Goal: Use online tool/utility: Utilize a website feature to perform a specific function

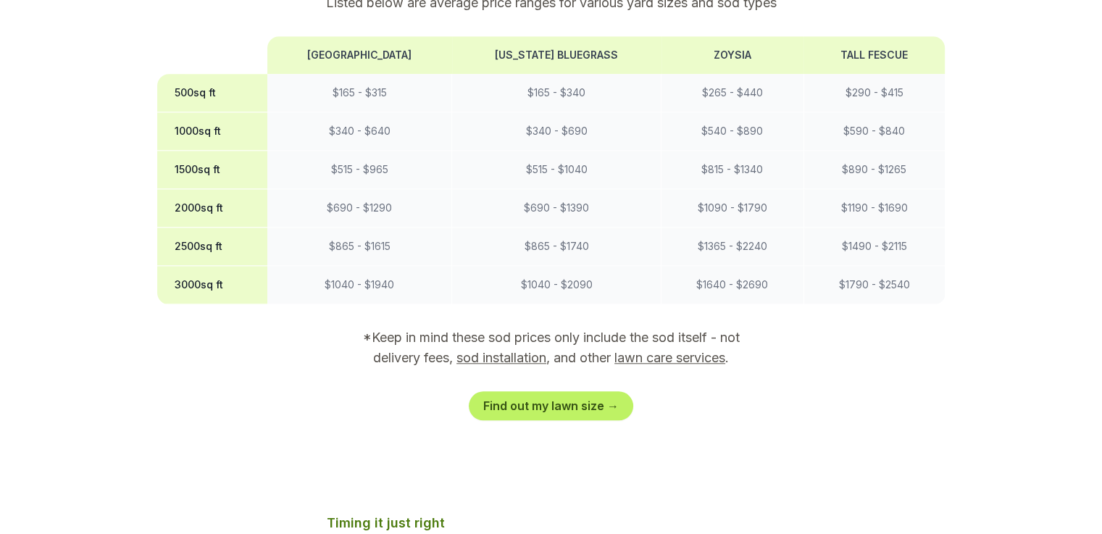
scroll to position [1301, 0]
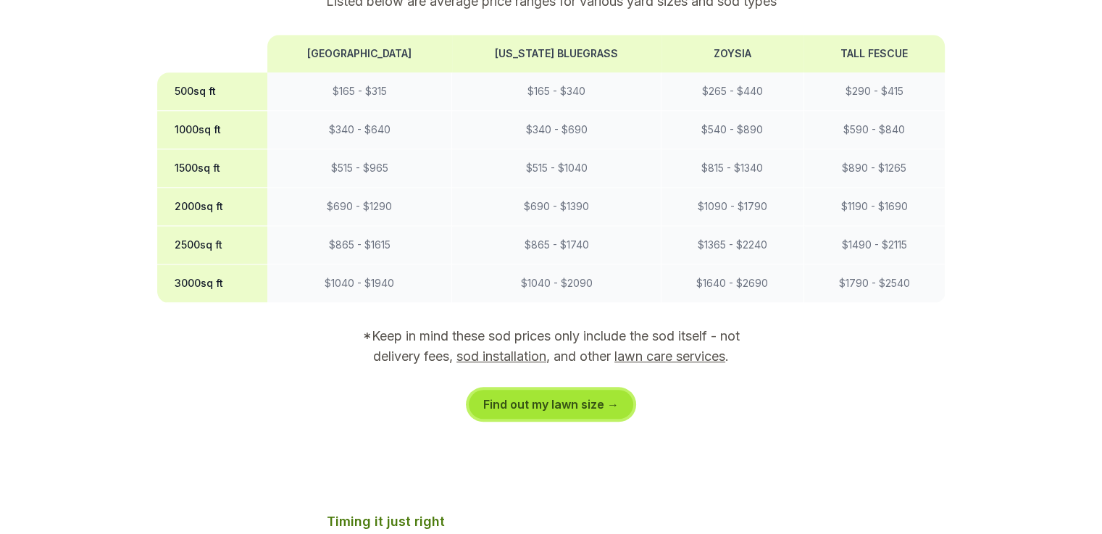
click at [579, 390] on link "Find out my lawn size →" at bounding box center [551, 404] width 164 height 29
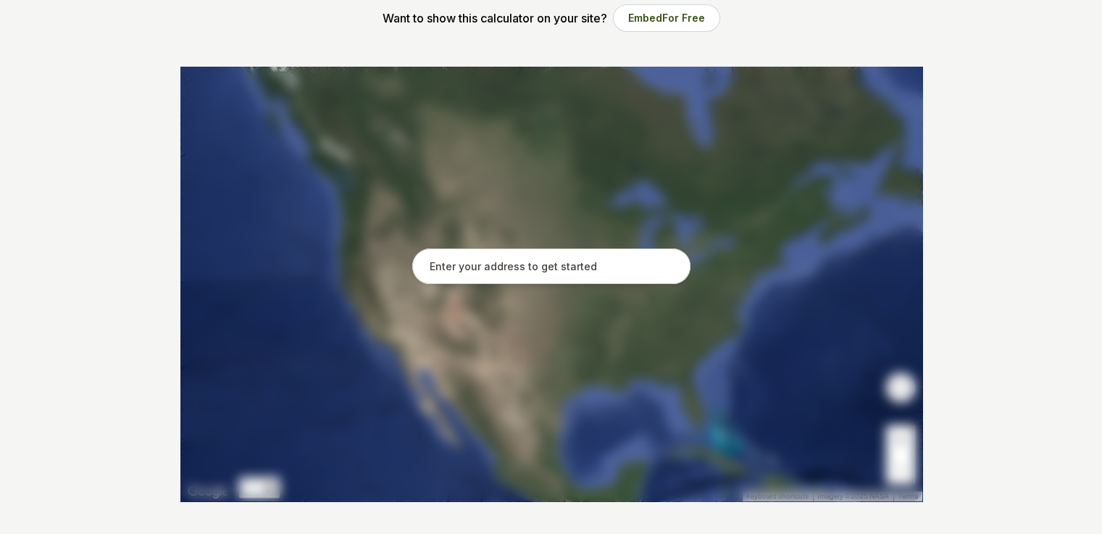
scroll to position [248, 0]
click at [600, 269] on input "text" at bounding box center [551, 266] width 278 height 36
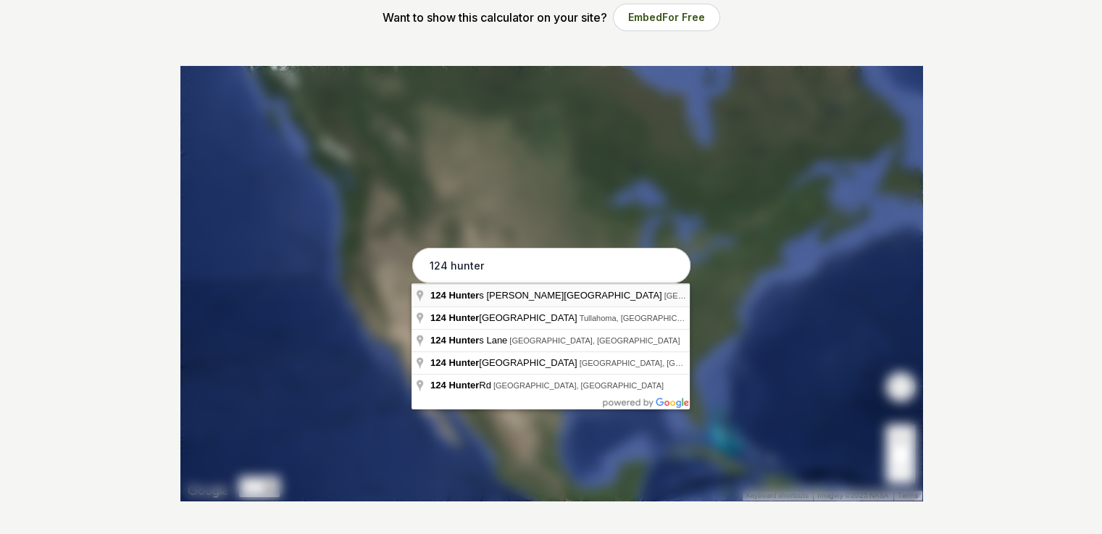
type input "[STREET_ADDRESS][PERSON_NAME]"
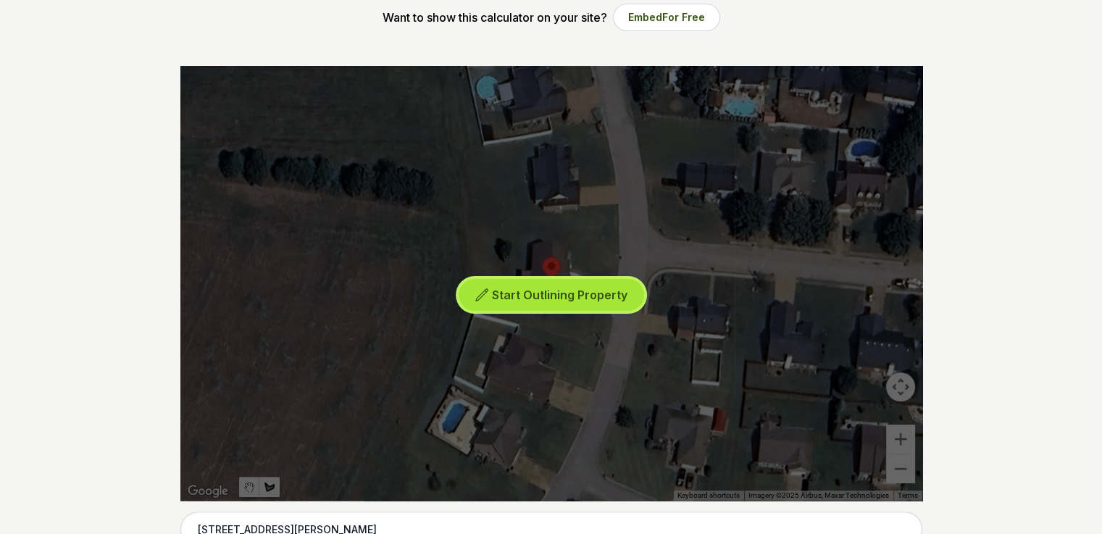
click at [487, 296] on icon at bounding box center [481, 295] width 14 height 14
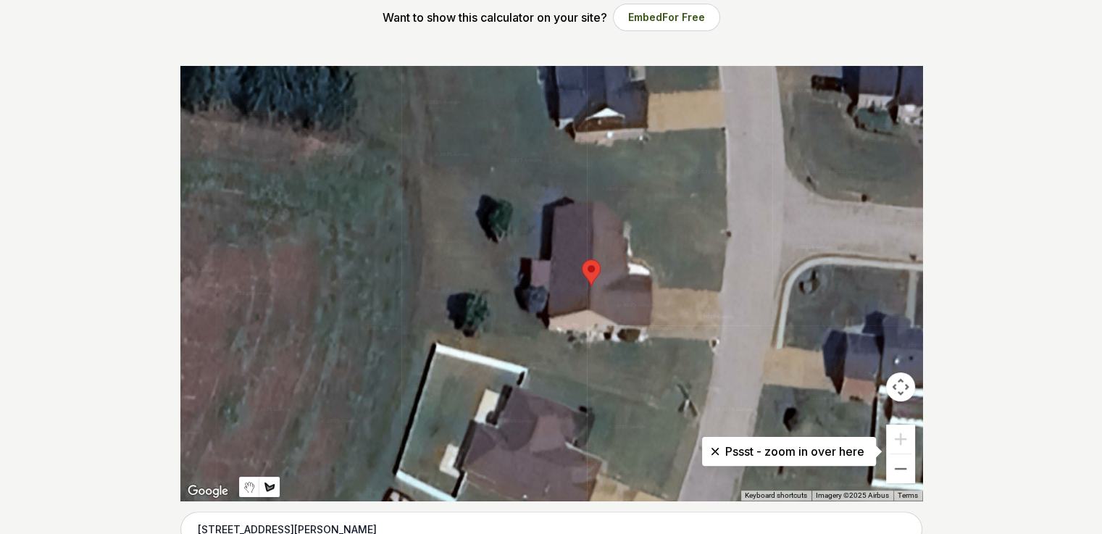
click at [471, 193] on div at bounding box center [551, 283] width 742 height 435
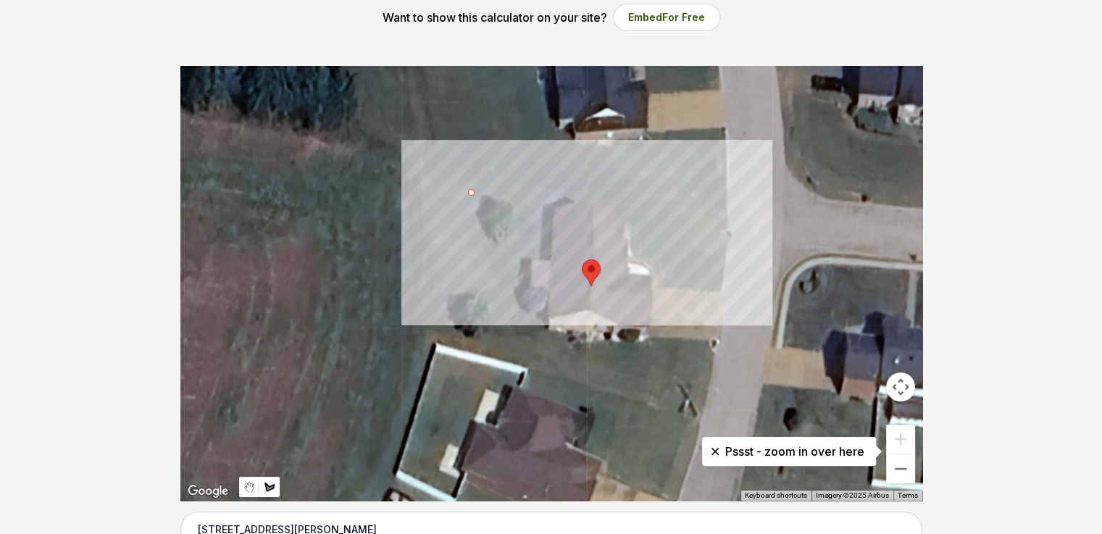
click at [472, 167] on div at bounding box center [551, 283] width 742 height 435
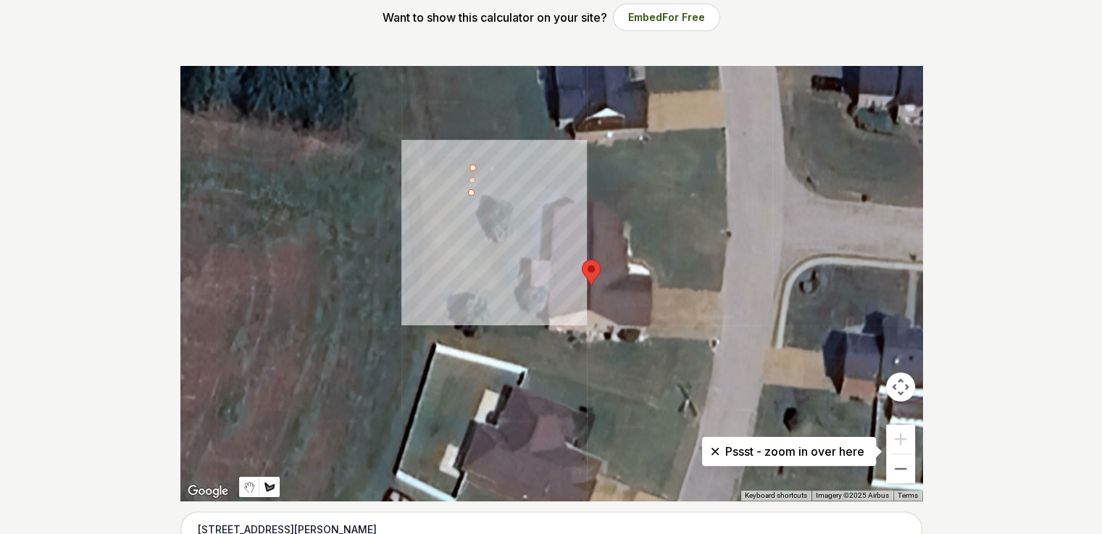
click at [479, 167] on div "Start Outlining Property" at bounding box center [551, 283] width 742 height 435
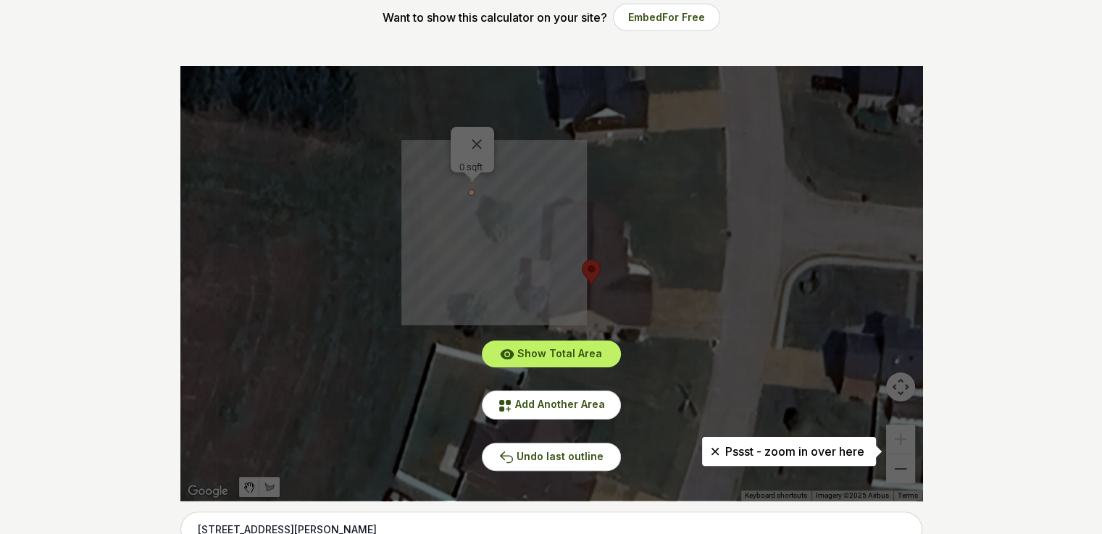
click at [524, 171] on div "Show Total Area Add Another Area Undo last outline" at bounding box center [551, 283] width 742 height 435
click at [484, 138] on div "Show Total Area Add Another Area Undo last outline" at bounding box center [551, 283] width 742 height 435
click at [479, 130] on div "Show Total Area Add Another Area Undo last outline" at bounding box center [551, 283] width 742 height 435
click at [474, 125] on div "Show Total Area Add Another Area Undo last outline" at bounding box center [551, 283] width 742 height 435
click at [581, 451] on span "Undo last outline" at bounding box center [559, 456] width 87 height 12
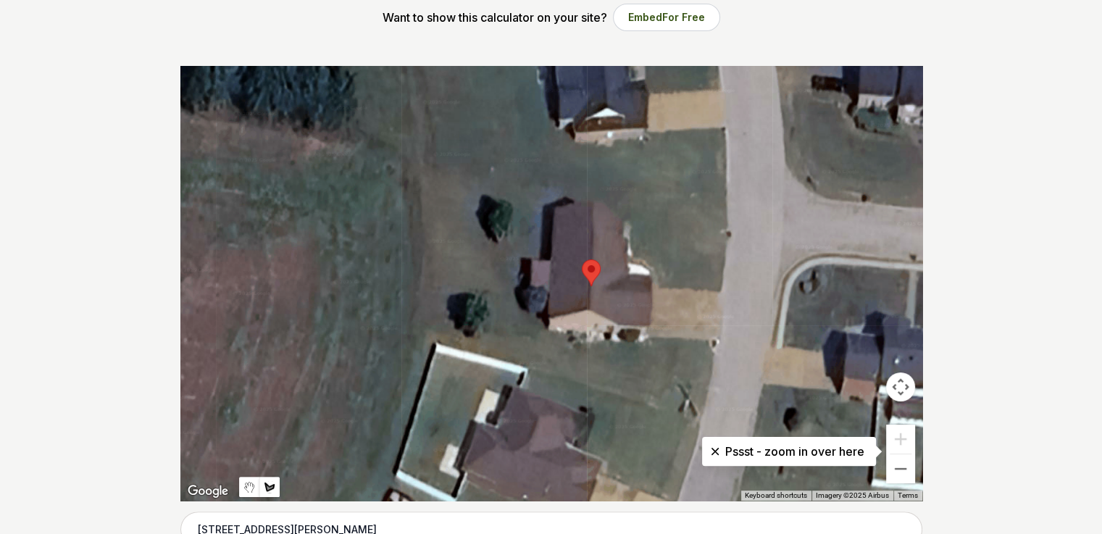
click at [721, 167] on div at bounding box center [551, 283] width 742 height 435
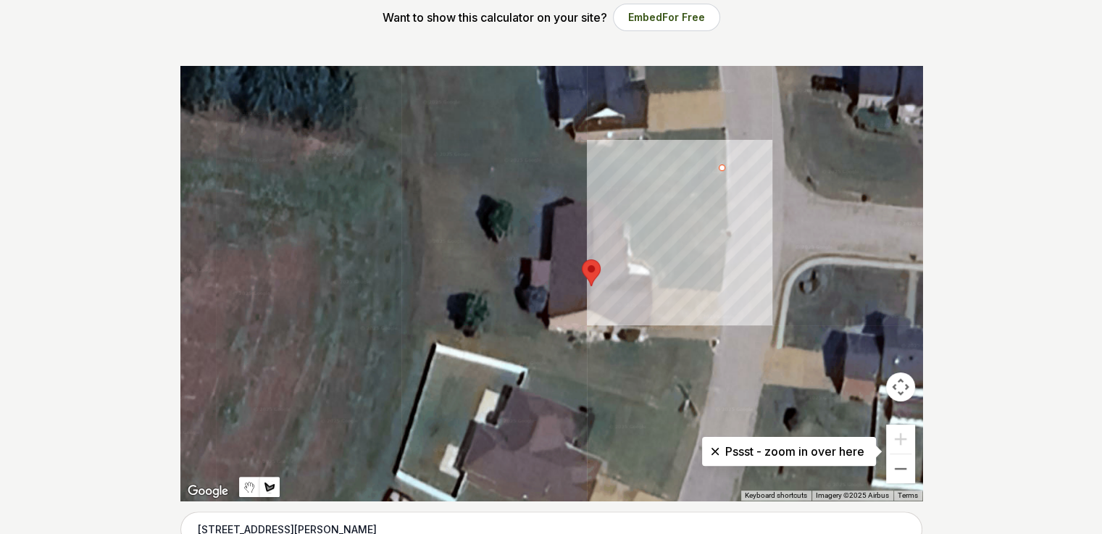
click at [491, 167] on div at bounding box center [551, 283] width 742 height 435
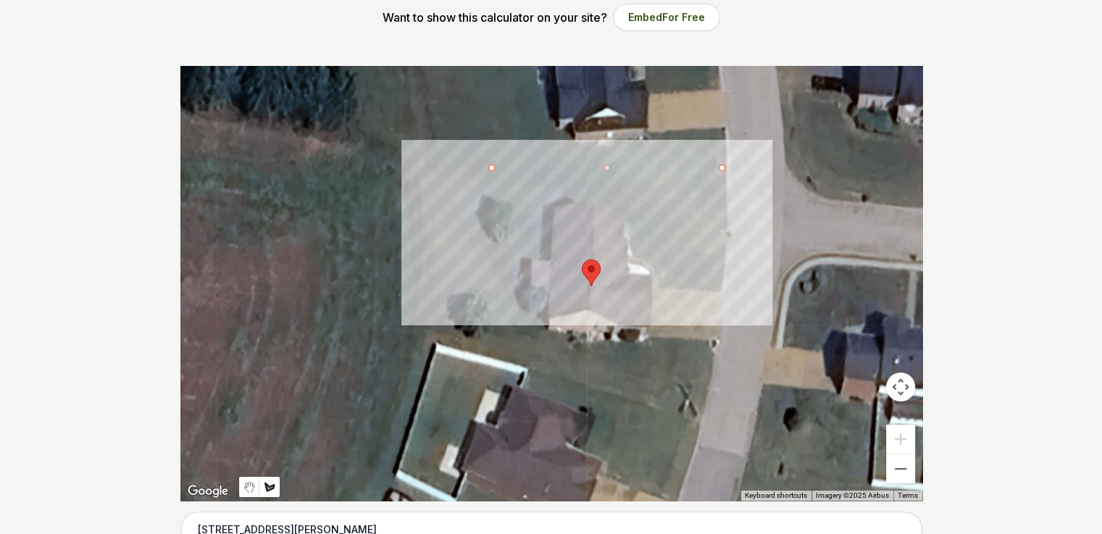
click at [470, 165] on div at bounding box center [551, 283] width 742 height 435
click at [447, 317] on div at bounding box center [551, 283] width 742 height 435
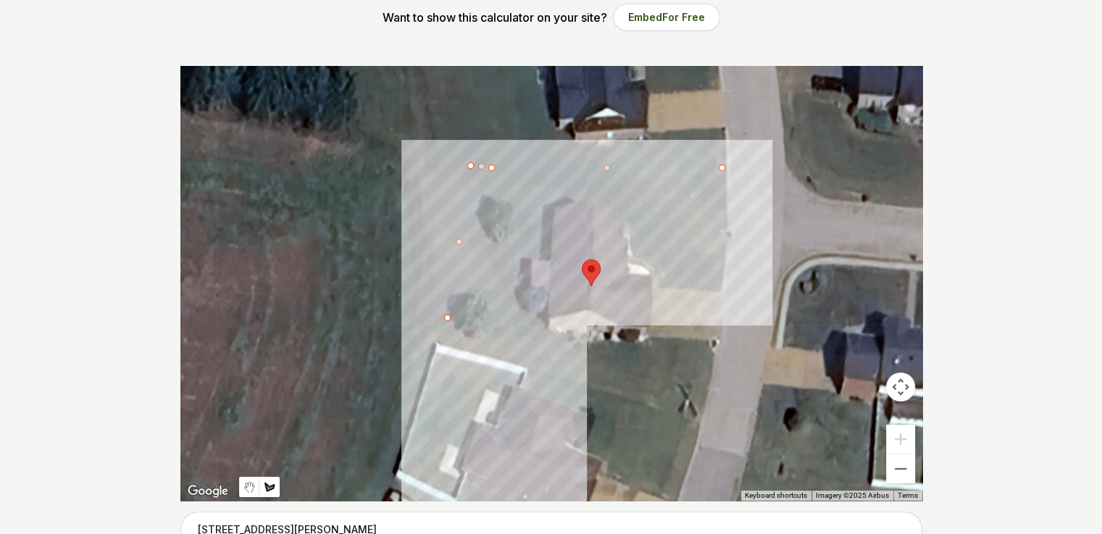
click at [680, 392] on div at bounding box center [551, 283] width 742 height 435
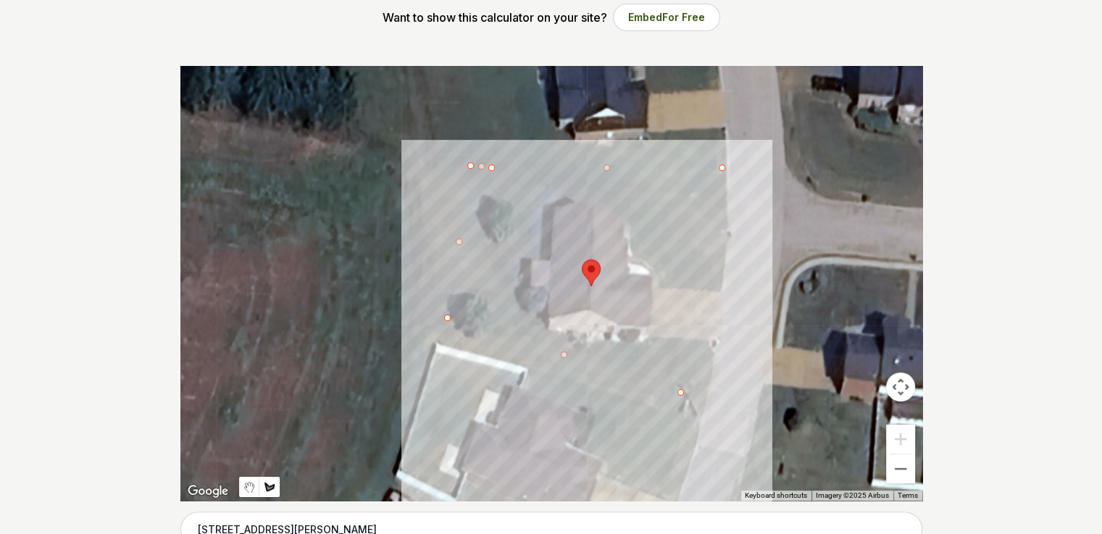
click at [708, 401] on div at bounding box center [551, 283] width 742 height 435
click at [758, 265] on div at bounding box center [551, 283] width 742 height 435
click at [713, 401] on div at bounding box center [551, 283] width 742 height 435
click at [703, 395] on div "0" at bounding box center [551, 283] width 742 height 435
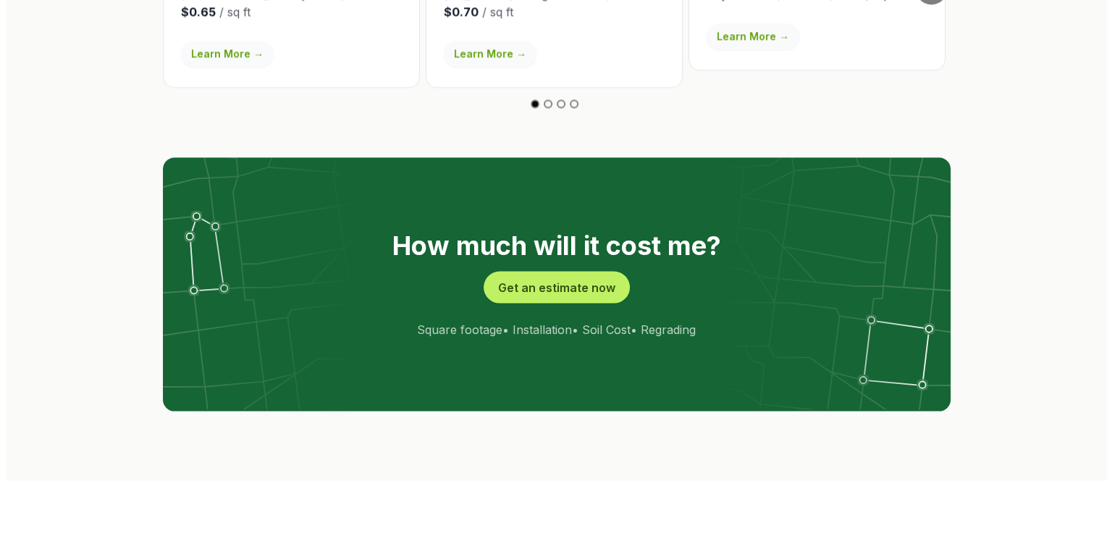
scroll to position [2780, 0]
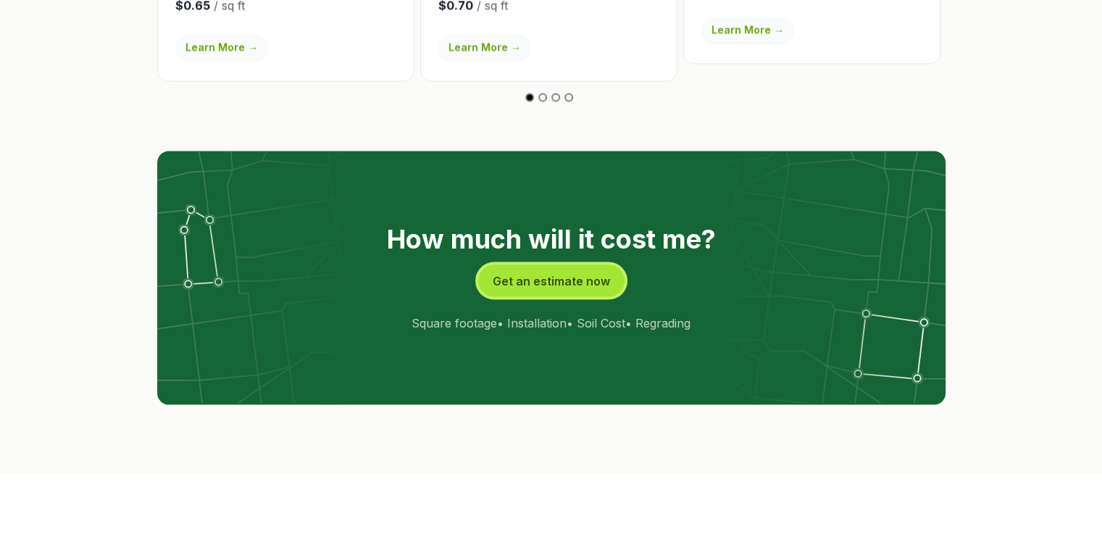
click at [579, 265] on button "Get an estimate now" at bounding box center [551, 281] width 146 height 32
